Goal: Task Accomplishment & Management: Manage account settings

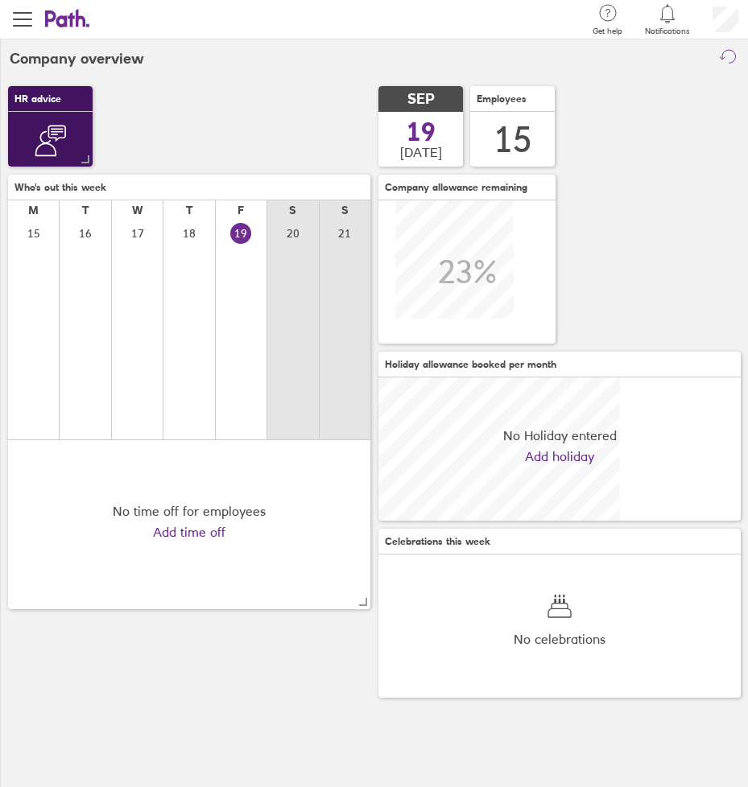
scroll to position [143, 362]
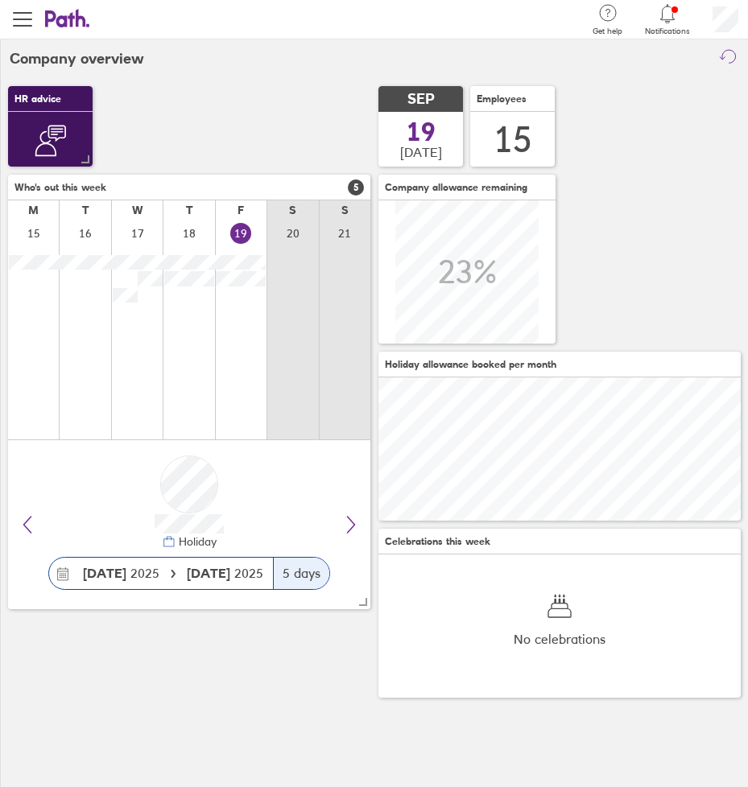
click at [225, 152] on div "HR advice Get expert help and advice on employment law, employee contracts and …" at bounding box center [374, 392] width 748 height 628
click at [249, 191] on h3 "Who's out this week 5" at bounding box center [189, 188] width 362 height 26
click at [215, 346] on div at bounding box center [241, 330] width 52 height 220
click at [141, 188] on h3 "Who's out this week 5" at bounding box center [189, 188] width 362 height 26
click at [672, 21] on icon at bounding box center [667, 13] width 19 height 19
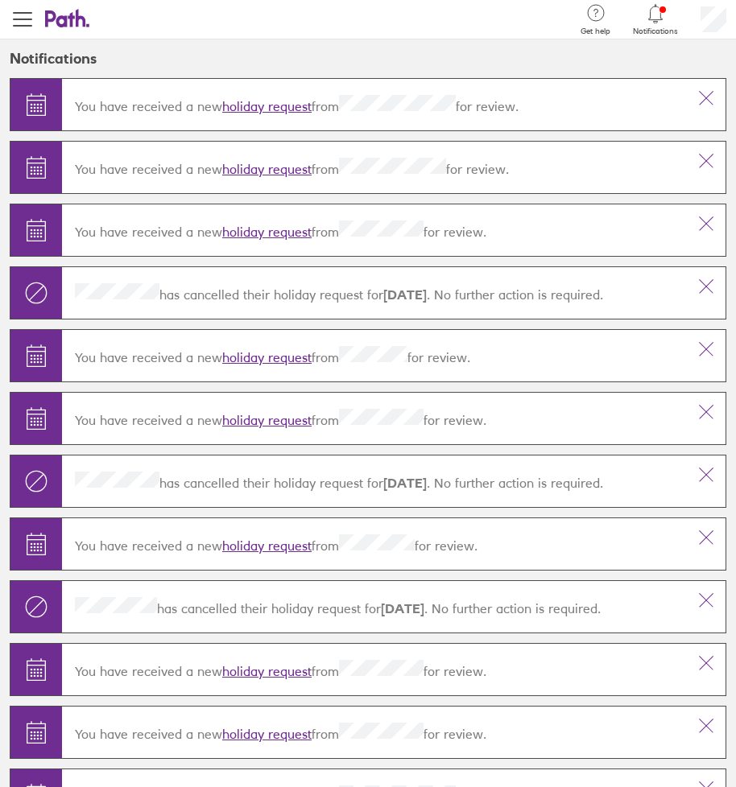
click at [277, 105] on link "holiday request" at bounding box center [266, 106] width 89 height 16
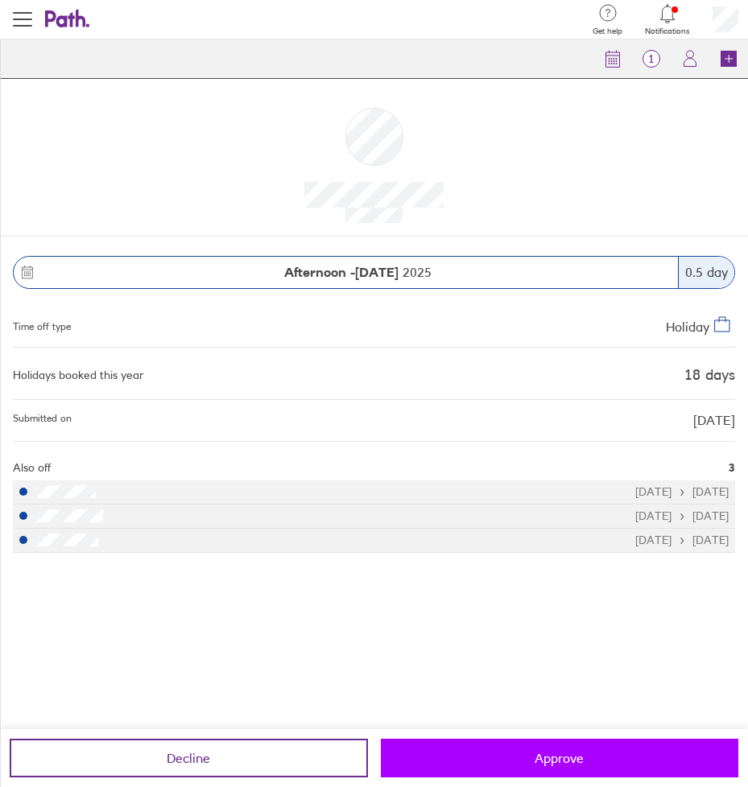
click at [551, 762] on span "Approve" at bounding box center [559, 758] width 49 height 14
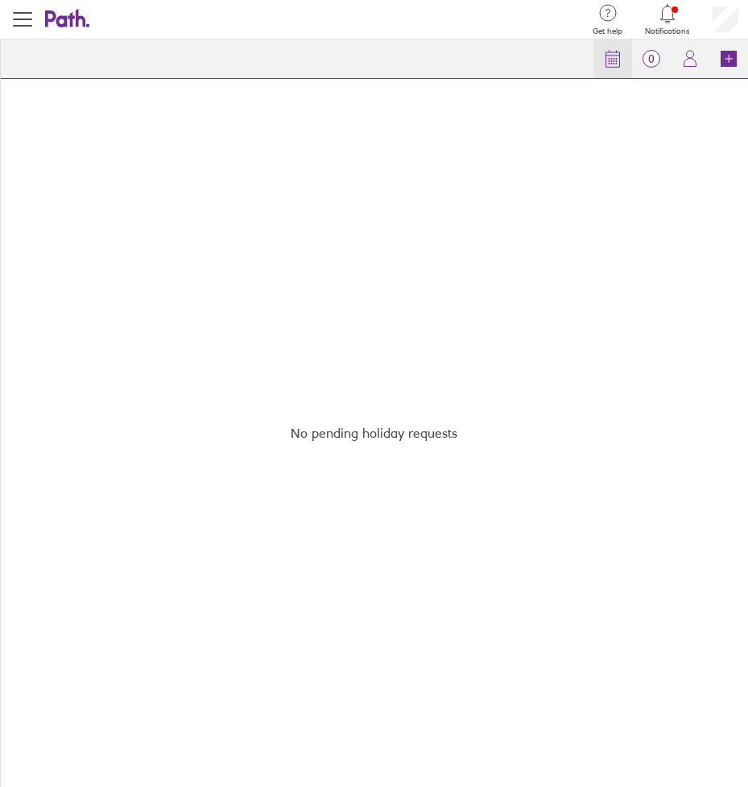
click at [605, 60] on icon at bounding box center [612, 58] width 19 height 19
